Goal: Task Accomplishment & Management: Manage account settings

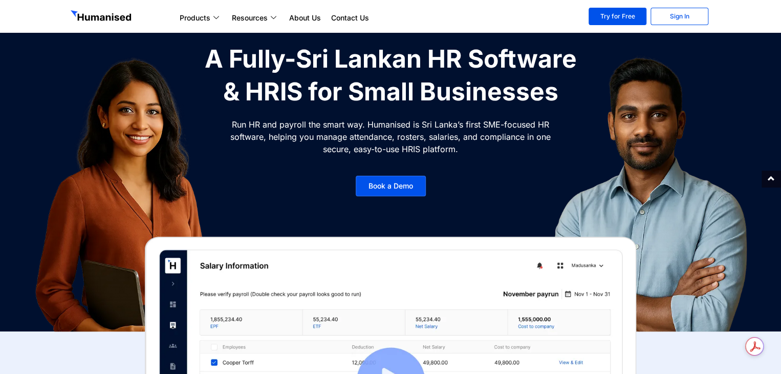
scroll to position [51, 0]
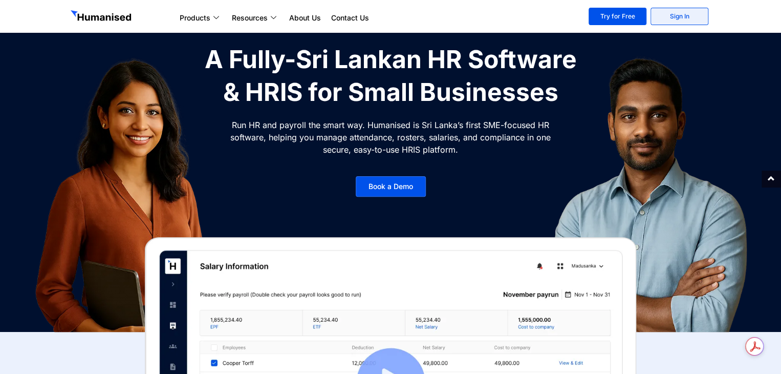
click at [660, 14] on link "Sign In" at bounding box center [680, 16] width 58 height 17
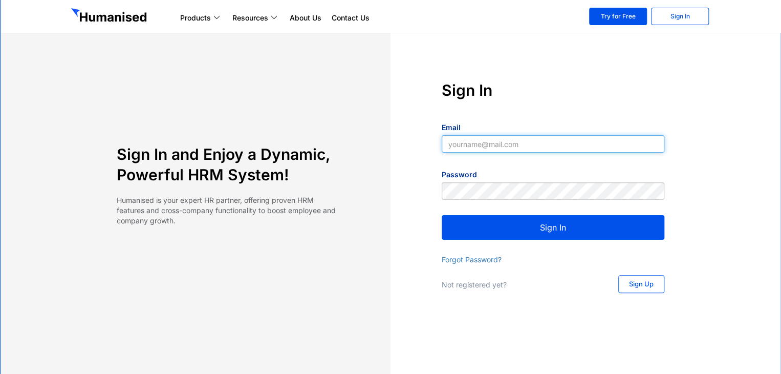
type input "[EMAIL_ADDRESS][DOMAIN_NAME]"
click at [524, 225] on button "Sign In" at bounding box center [553, 227] width 223 height 25
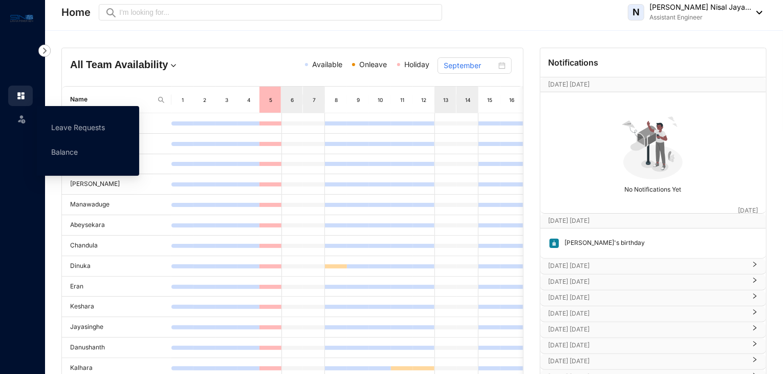
click at [20, 121] on img at bounding box center [21, 119] width 10 height 10
click at [69, 152] on link "Balance" at bounding box center [64, 151] width 27 height 9
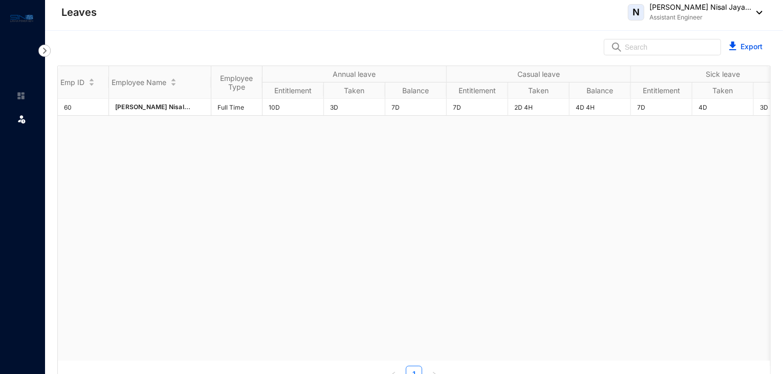
click at [45, 50] on img at bounding box center [44, 51] width 12 height 12
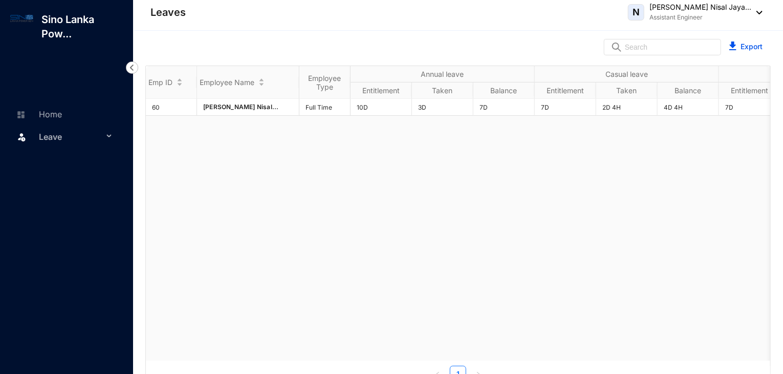
click at [72, 134] on span "Leave" at bounding box center [71, 136] width 64 height 20
click at [88, 158] on link "Leave Requests" at bounding box center [61, 161] width 63 height 9
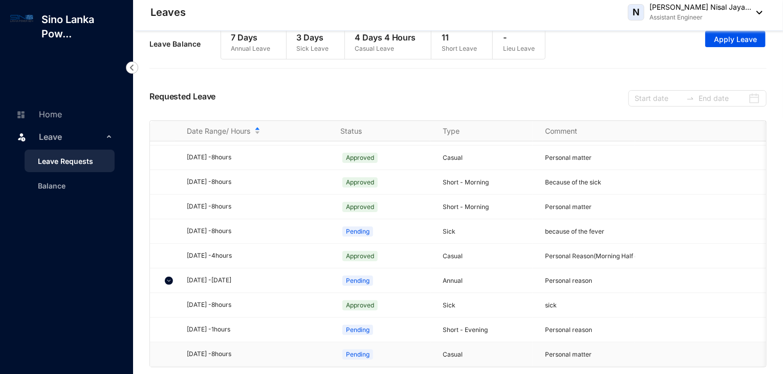
scroll to position [17, 0]
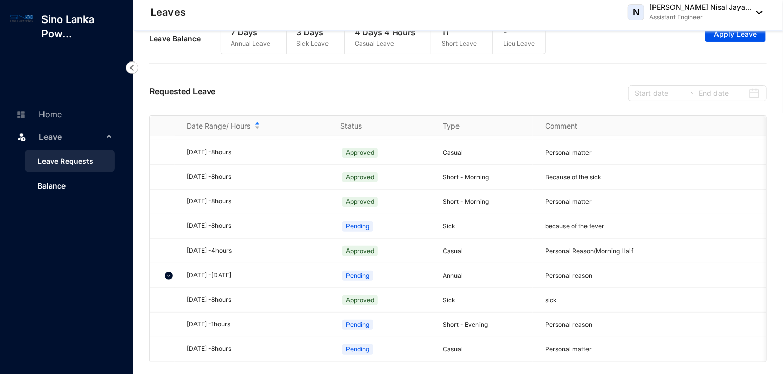
click at [46, 189] on link "Balance" at bounding box center [48, 185] width 36 height 9
